Goal: Task Accomplishment & Management: Manage account settings

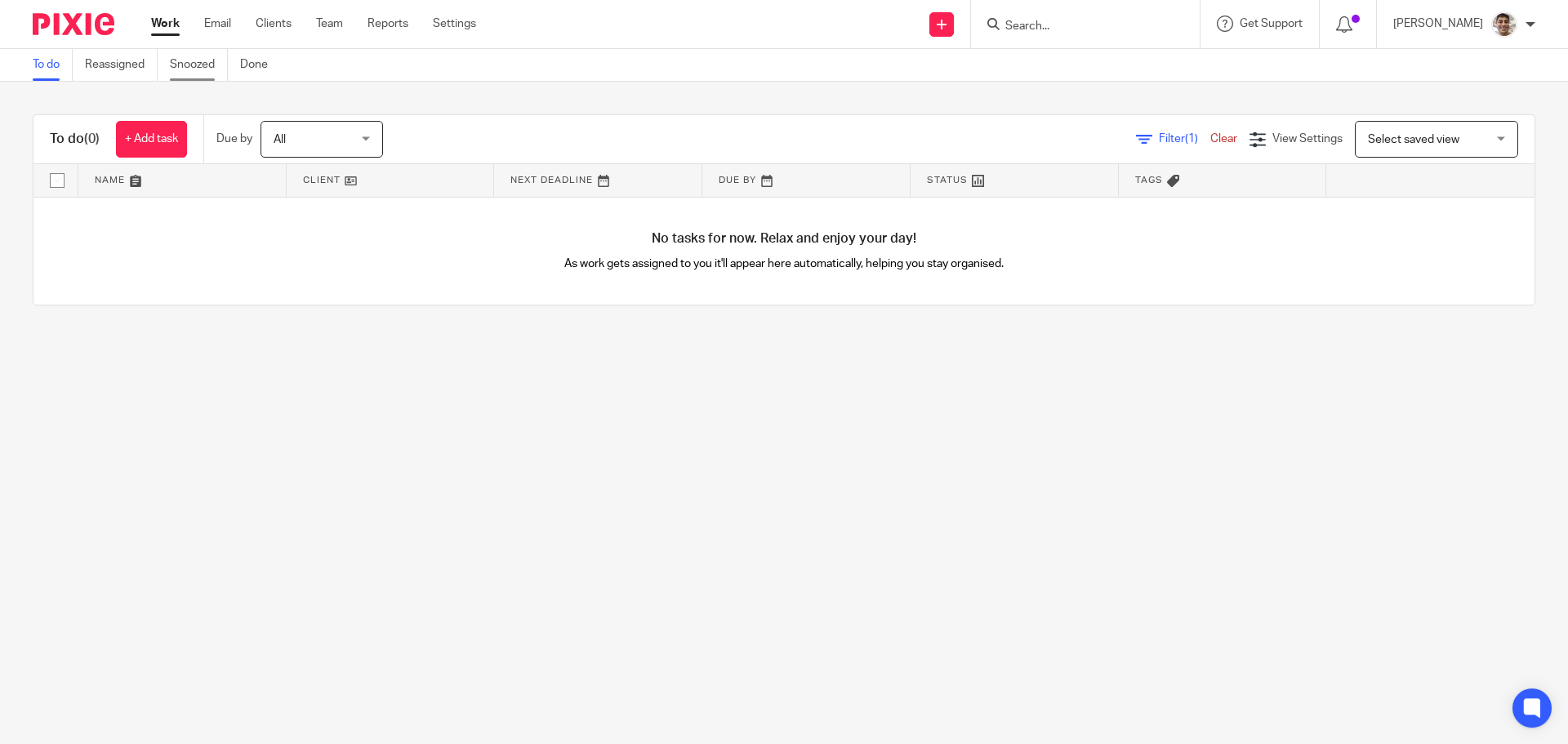
click at [191, 70] on link "Snoozed" at bounding box center [198, 65] width 58 height 32
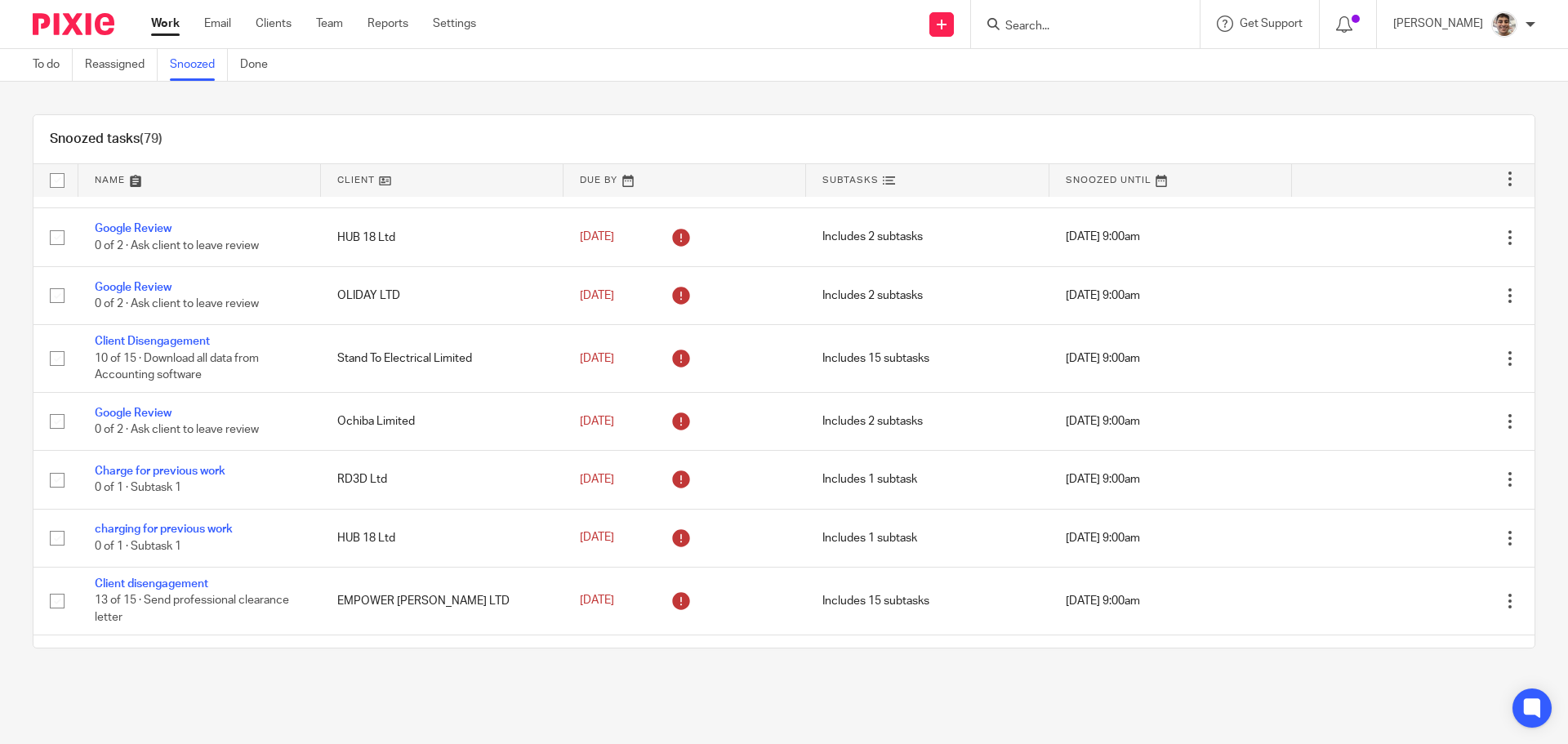
scroll to position [3006, 0]
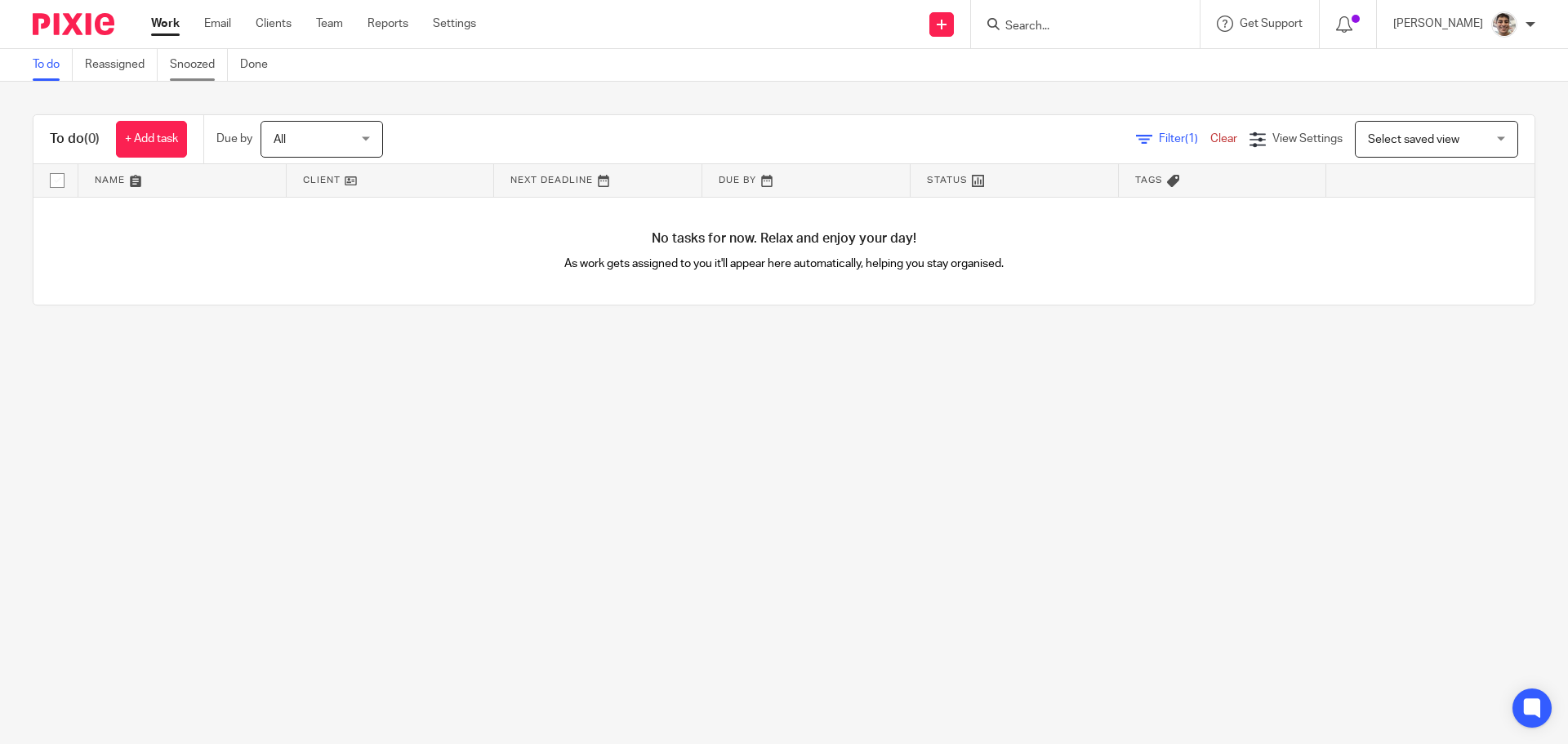
click at [210, 60] on link "Snoozed" at bounding box center [198, 65] width 58 height 32
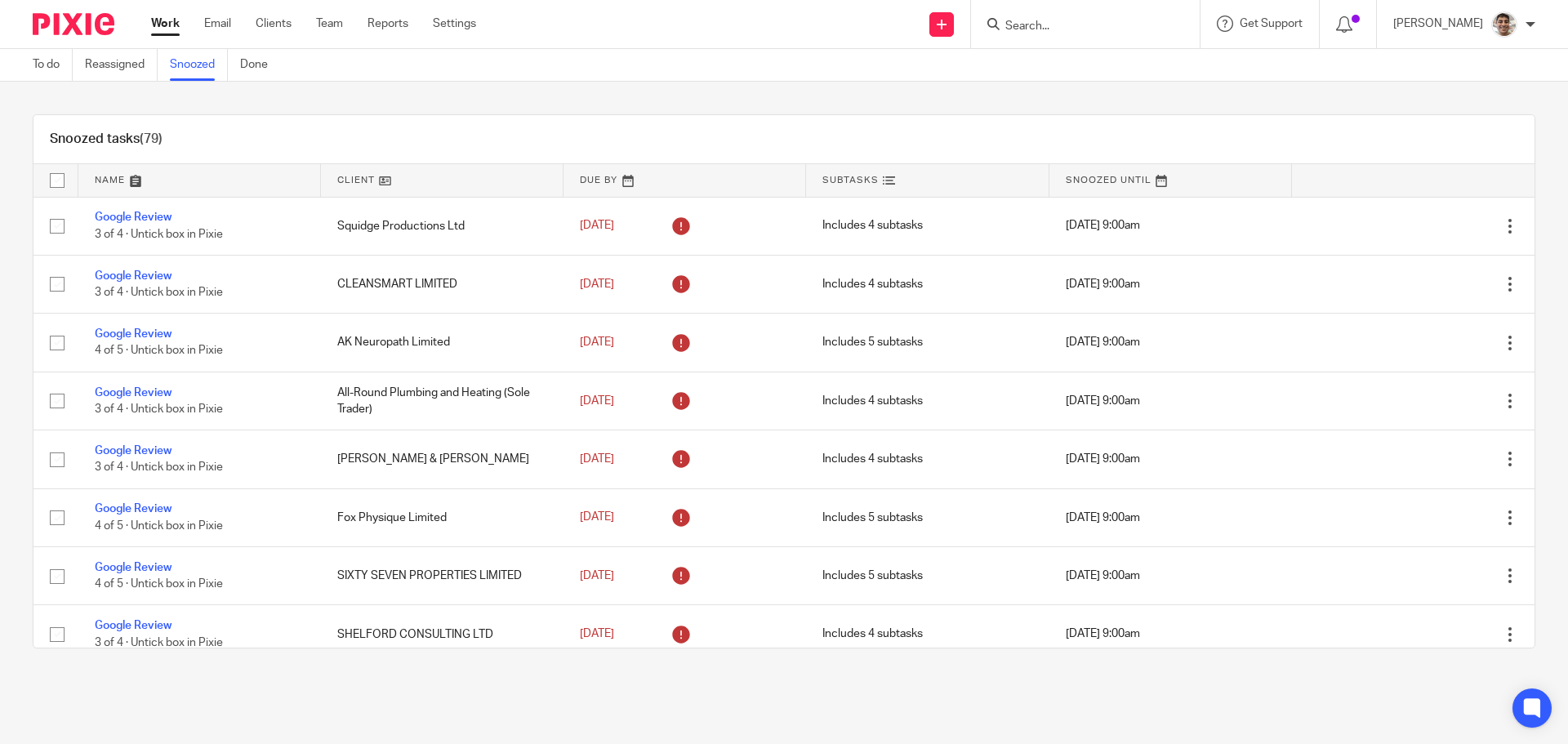
click at [96, 178] on link at bounding box center [199, 180] width 242 height 33
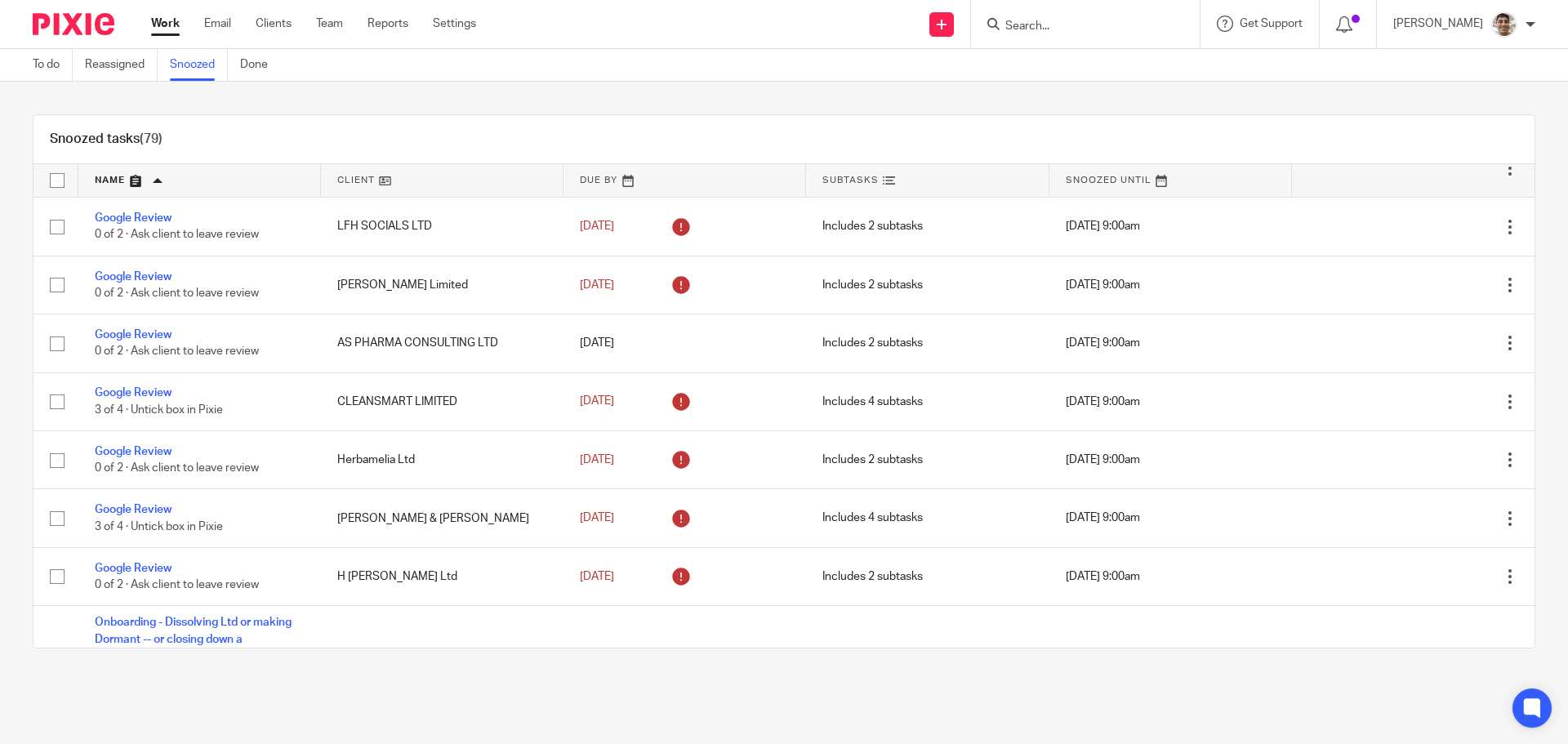
scroll to position [4348, 0]
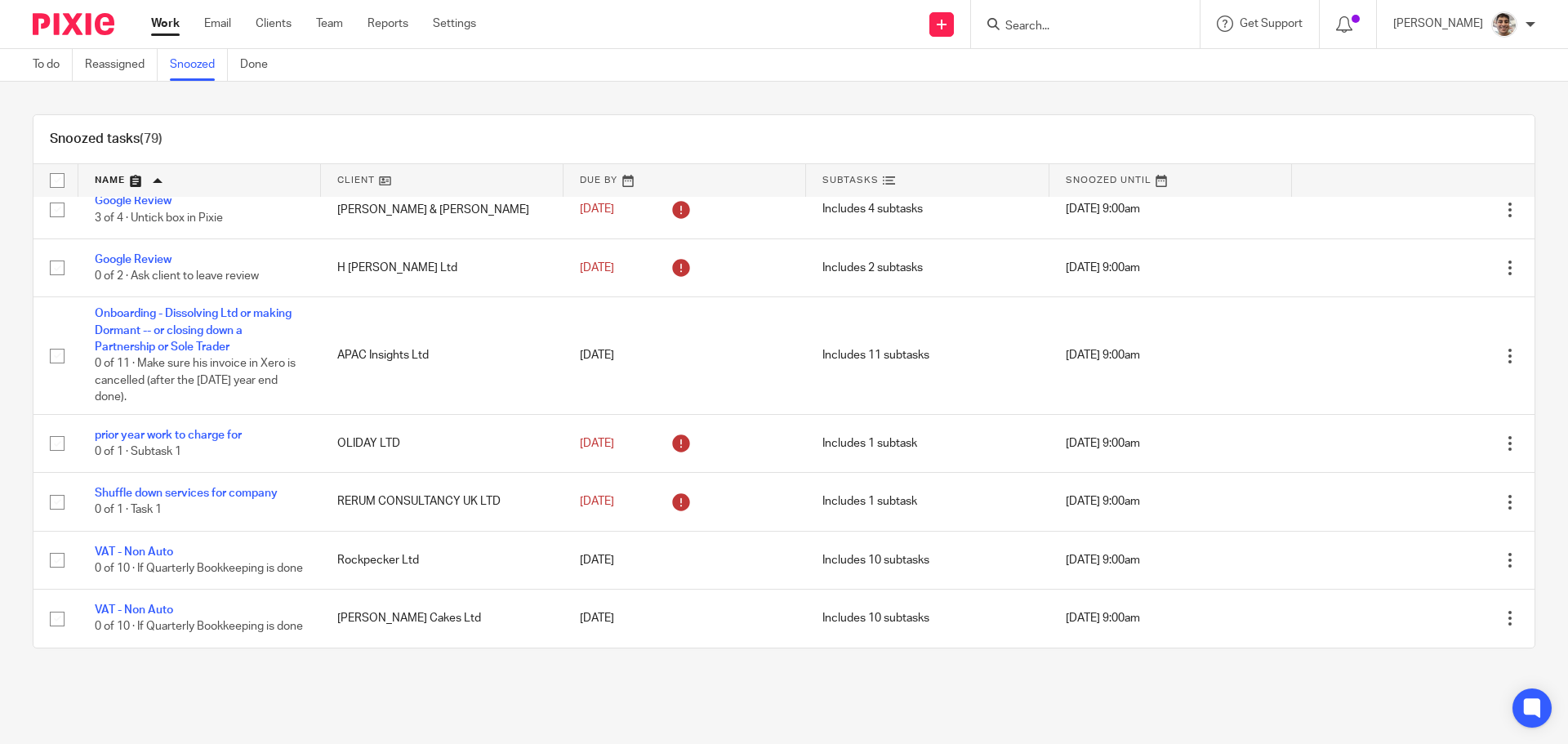
click at [0, 380] on div "Snoozed tasks (79) Name Client Due By Subtasks Snoozed Until Annual accounts an…" at bounding box center [784, 381] width 1568 height 599
click at [0, 342] on div "Snoozed tasks (79) Name Client Due By Subtasks Snoozed Until Annual accounts an…" at bounding box center [784, 381] width 1568 height 599
click at [0, 377] on div "Snoozed tasks (79) Name Client Due By Subtasks Snoozed Until Annual accounts an…" at bounding box center [784, 381] width 1568 height 599
